Goal: Task Accomplishment & Management: Manage account settings

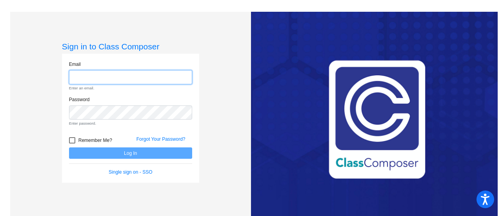
click at [119, 74] on input "email" at bounding box center [130, 77] width 123 height 15
type input "[PERSON_NAME][EMAIL_ADDRESS][PERSON_NAME][DOMAIN_NAME]"
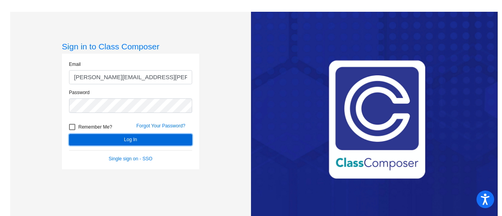
click at [137, 137] on button "Log In" at bounding box center [130, 139] width 123 height 11
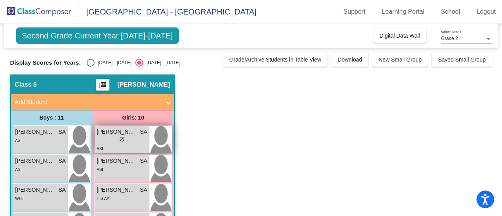
click at [118, 139] on div "lock do_not_disturb_alt" at bounding box center [122, 140] width 51 height 8
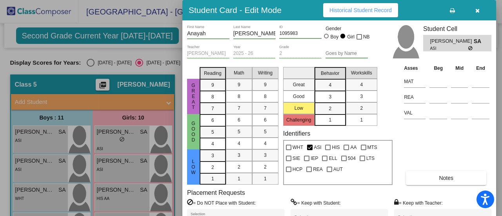
click at [122, 171] on div at bounding box center [251, 108] width 502 height 216
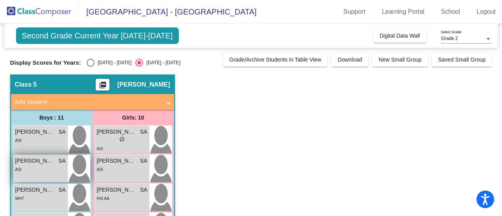
click at [26, 167] on div "ASI" at bounding box center [40, 169] width 51 height 8
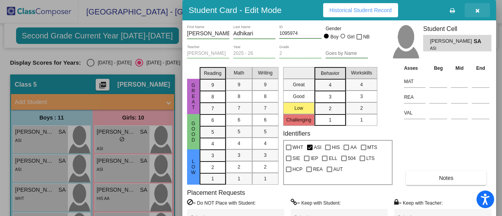
click at [476, 7] on span "button" at bounding box center [478, 10] width 4 height 6
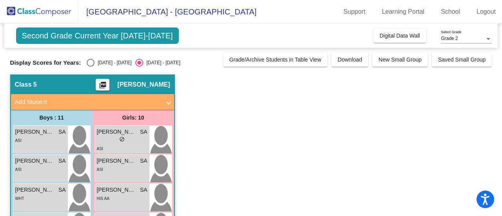
click at [98, 63] on div "[DATE] - [DATE]" at bounding box center [113, 62] width 37 height 7
click at [91, 67] on input "[DATE] - [DATE]" at bounding box center [90, 67] width 0 height 0
radio input "true"
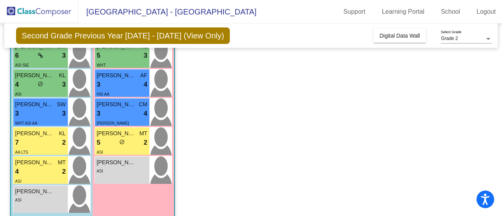
scroll to position [241, 0]
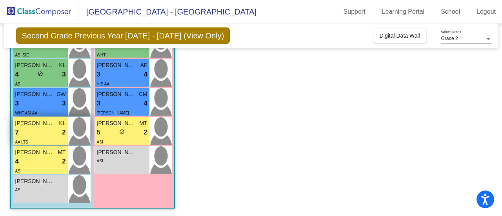
click at [42, 129] on div "7 lock do_not_disturb_alt 2" at bounding box center [40, 133] width 51 height 10
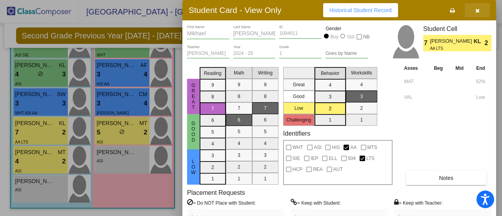
click at [478, 10] on icon "button" at bounding box center [478, 10] width 4 height 5
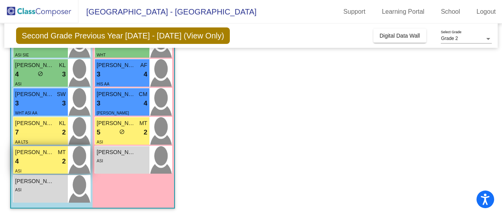
click at [35, 169] on div "ASI" at bounding box center [40, 171] width 51 height 8
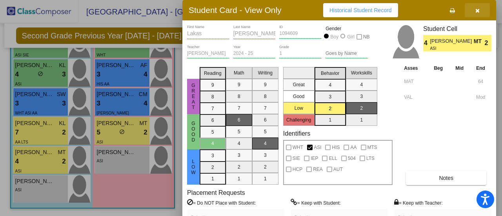
click at [483, 5] on button "button" at bounding box center [477, 10] width 25 height 14
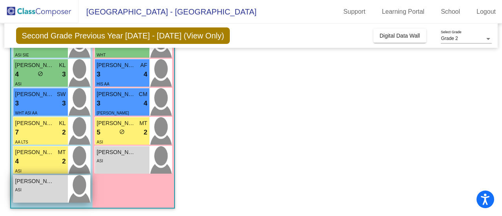
click at [38, 182] on span "[PERSON_NAME]" at bounding box center [34, 181] width 39 height 8
